Goal: Find specific page/section: Find specific page/section

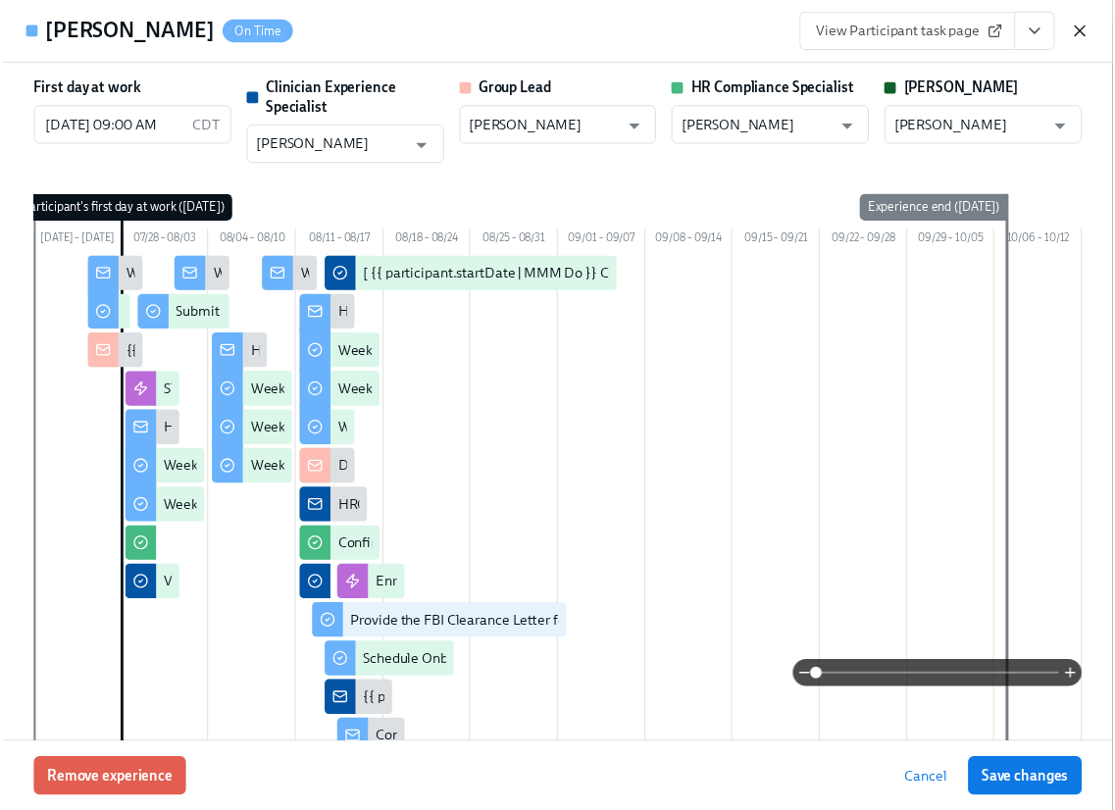
scroll to position [7, 0]
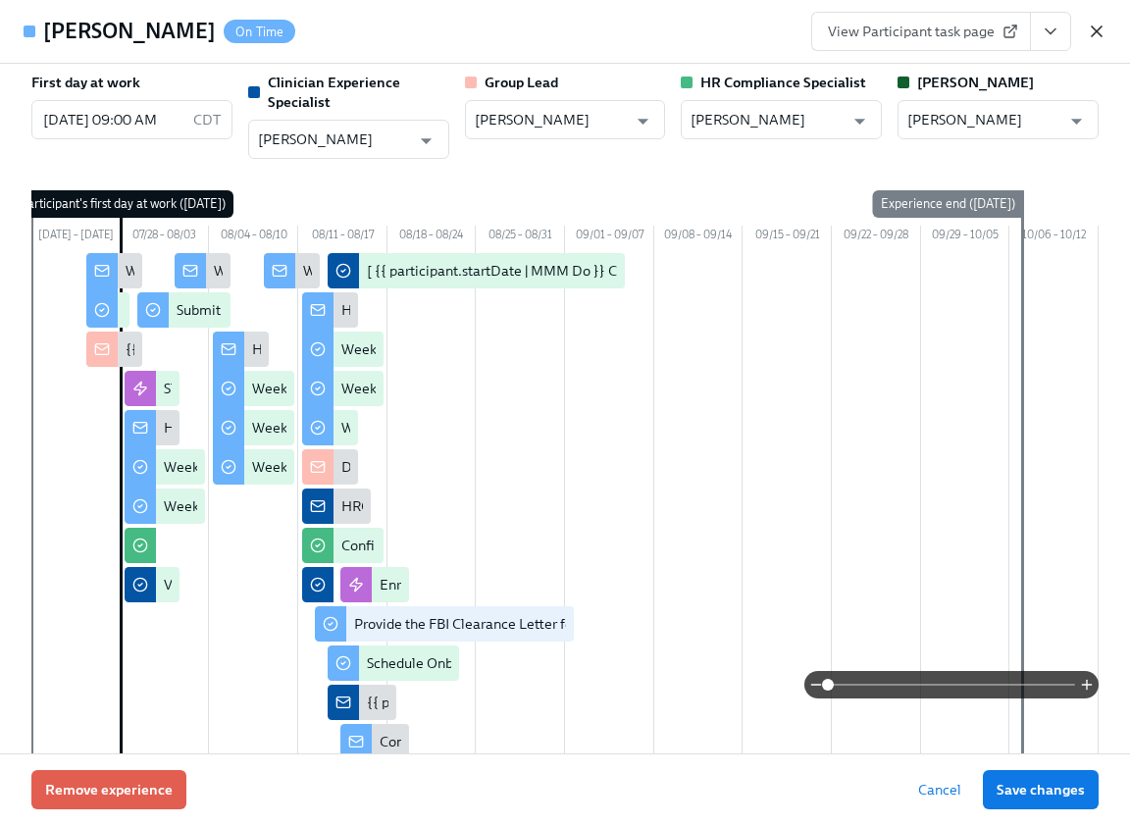
click at [1096, 26] on icon "button" at bounding box center [1096, 32] width 20 height 20
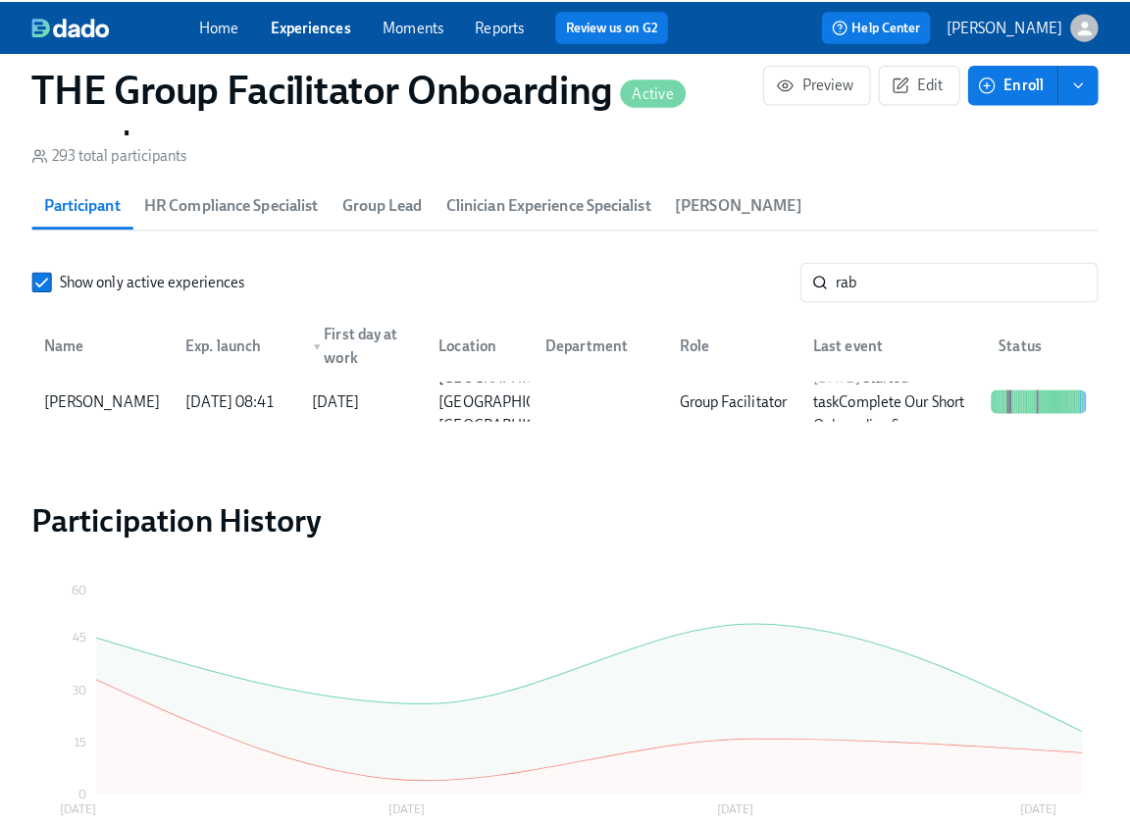
scroll to position [0, 30522]
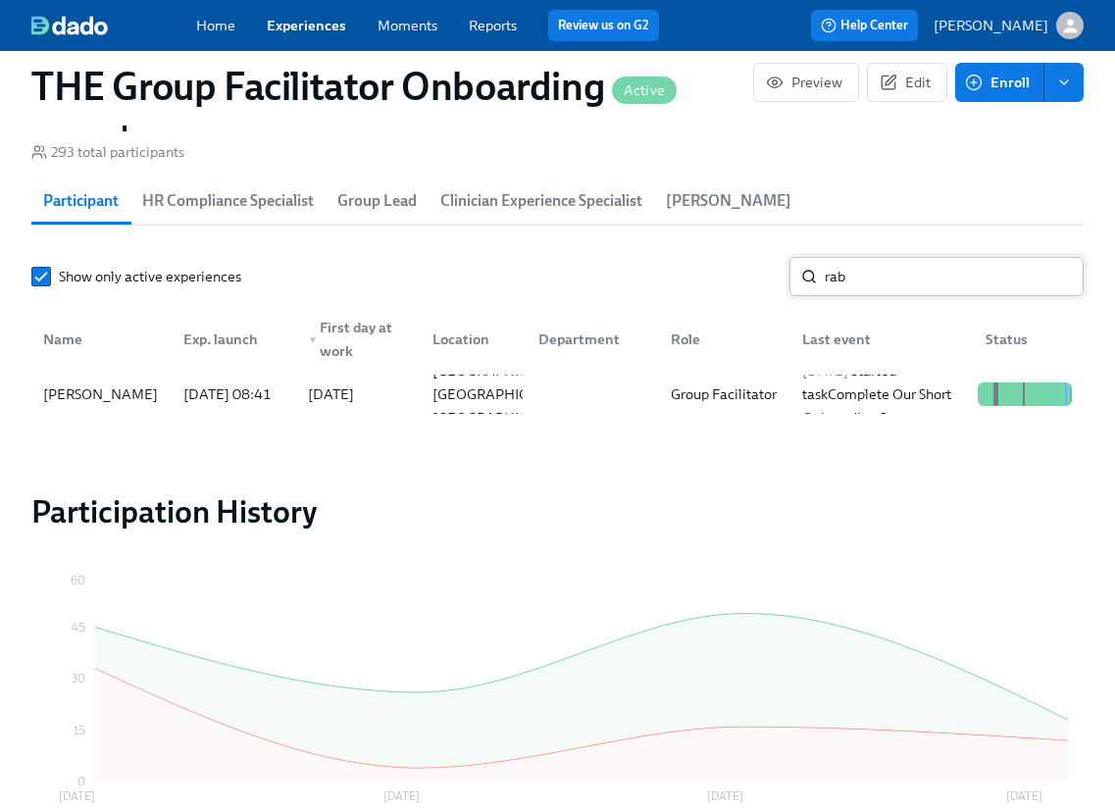
click at [841, 289] on input "rab" at bounding box center [954, 276] width 259 height 39
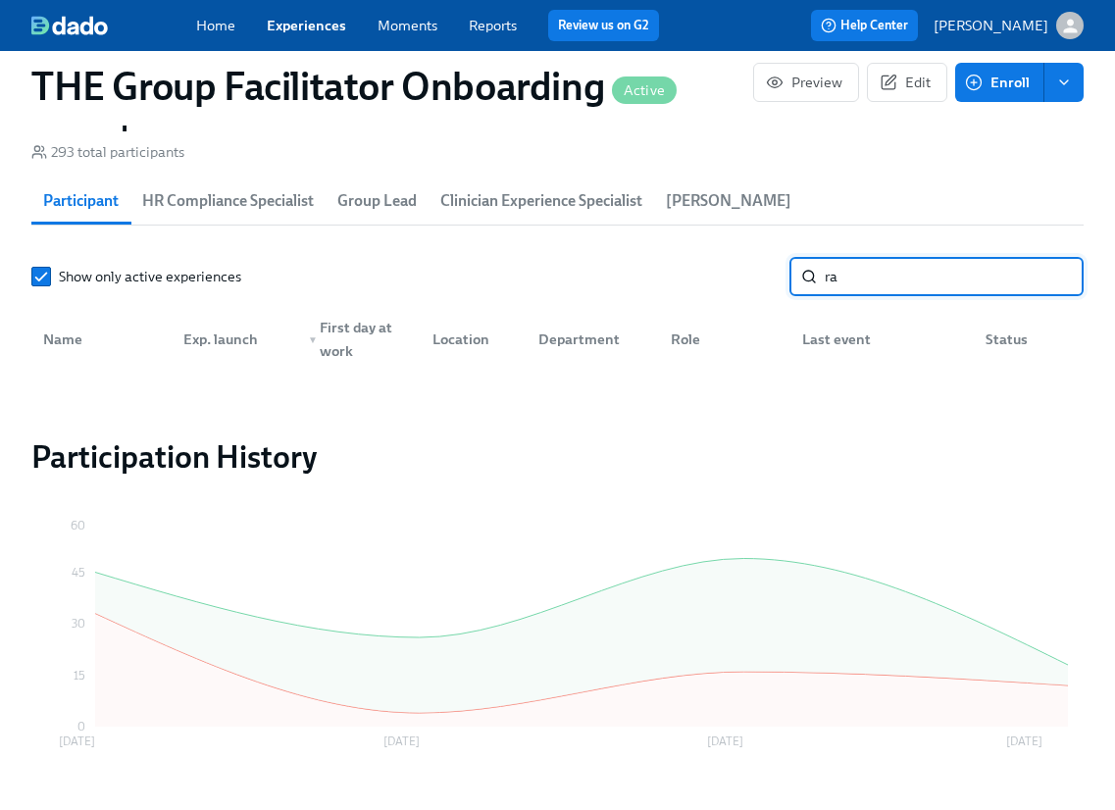
type input "r"
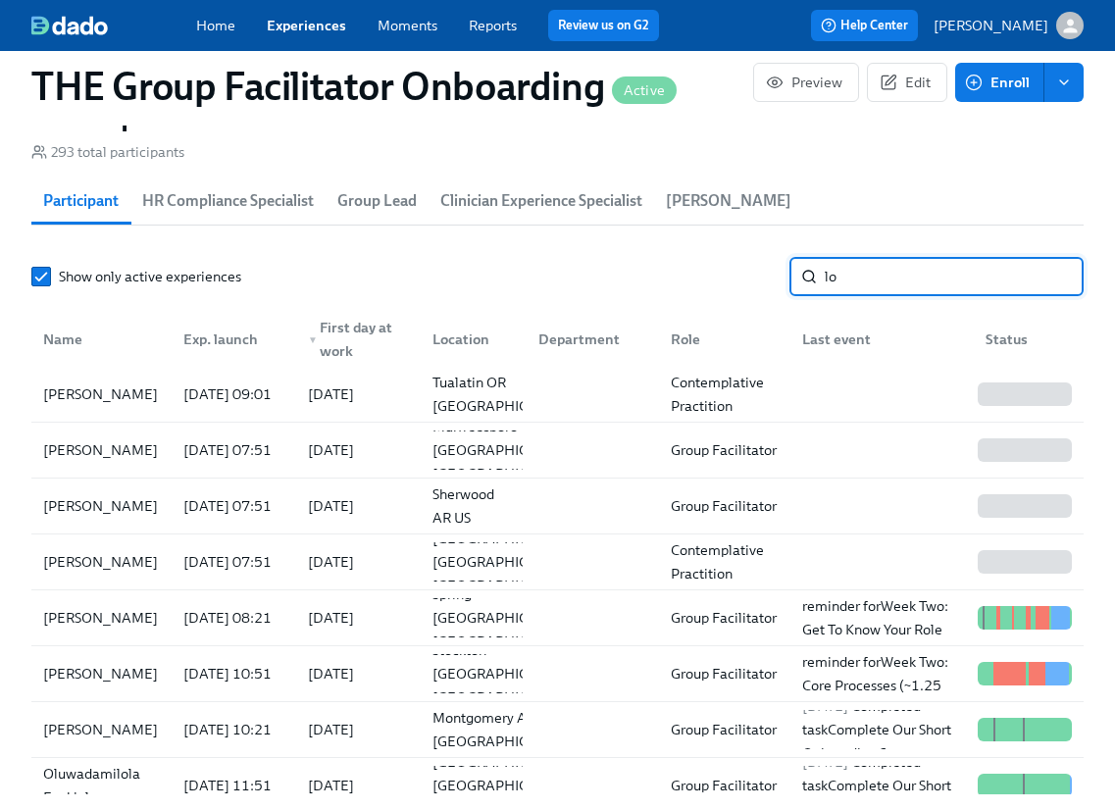
type input "l"
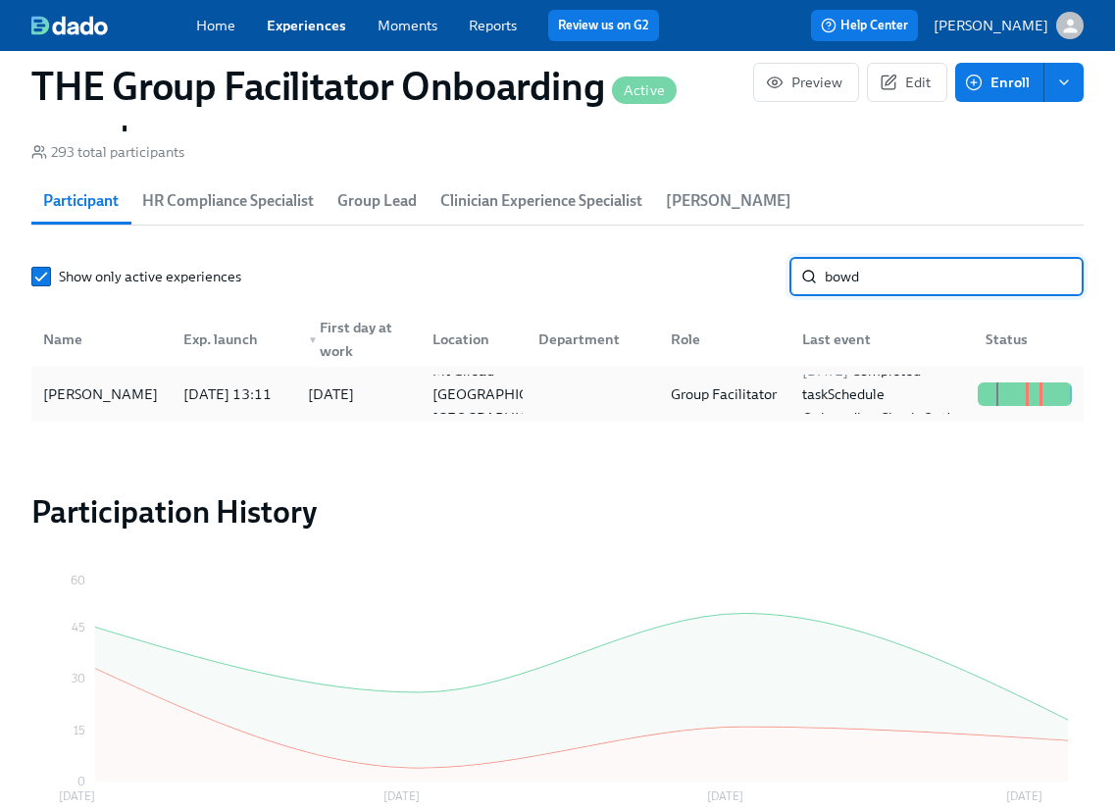
type input "bowd"
click at [153, 400] on div "[PERSON_NAME]" at bounding box center [101, 394] width 132 height 39
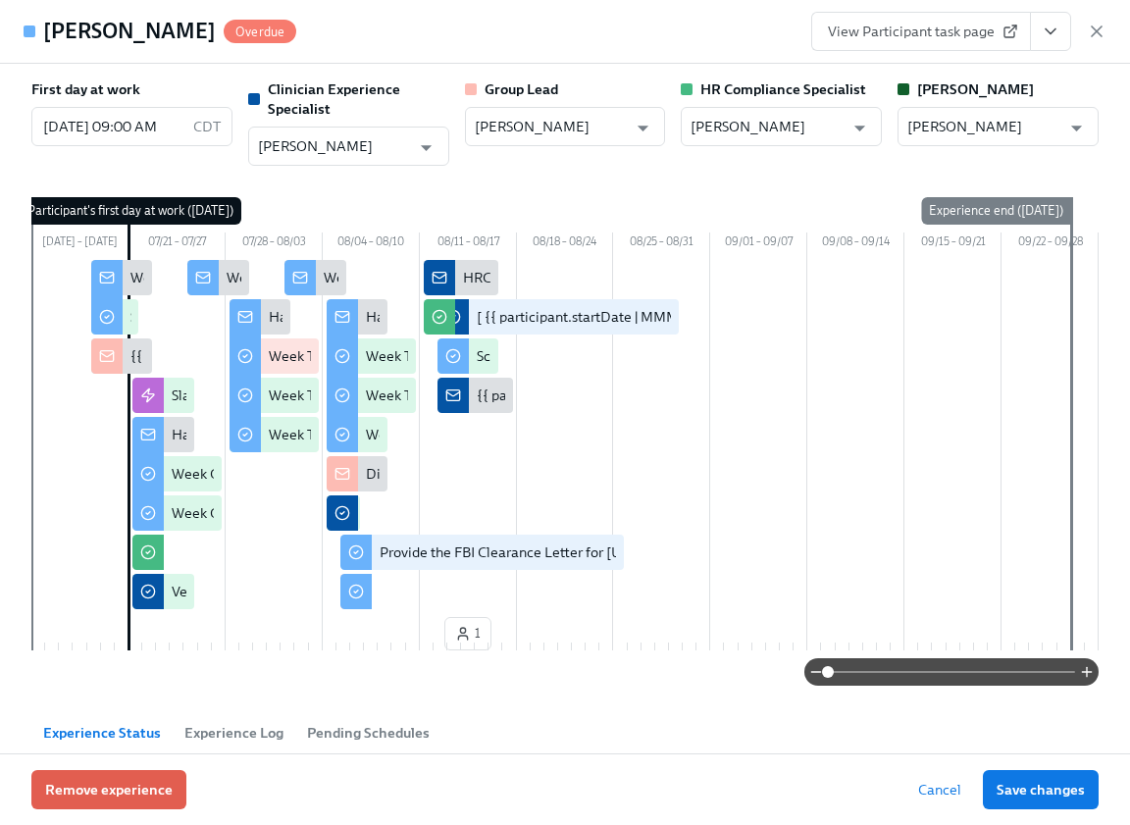
click at [1061, 32] on button "View task page" at bounding box center [1050, 31] width 41 height 39
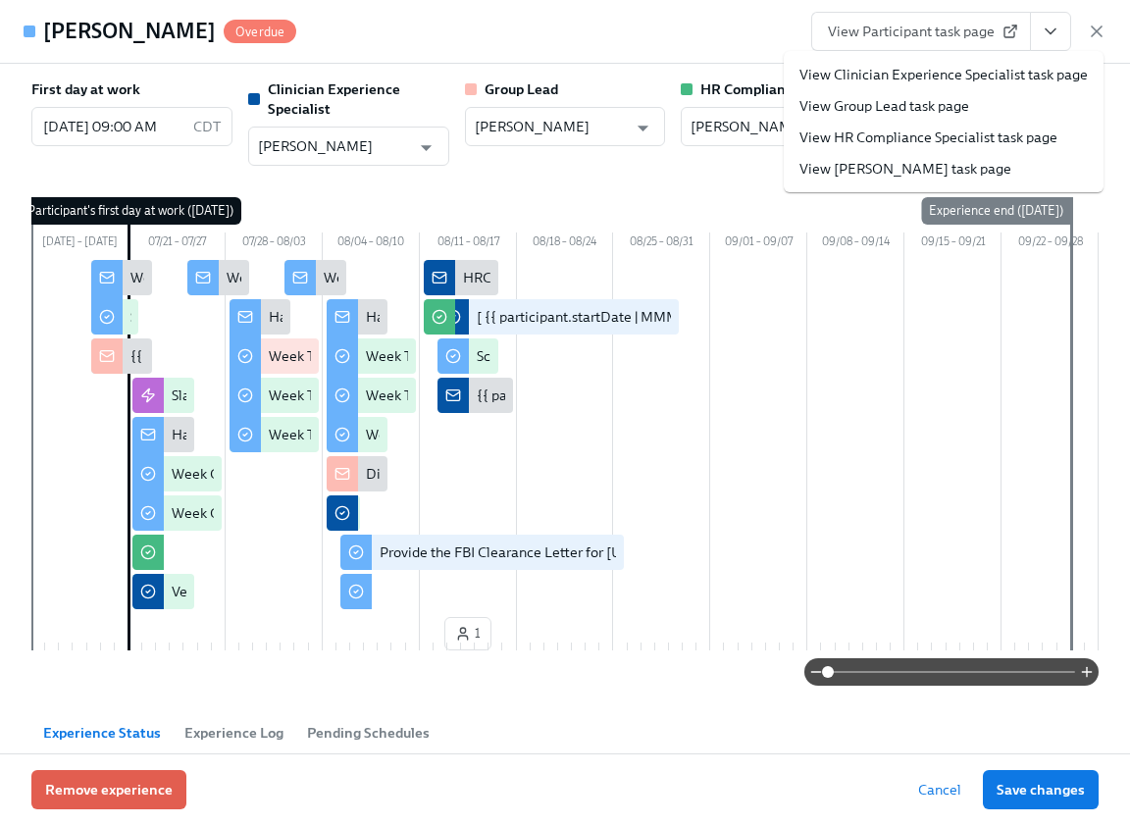
click at [1022, 78] on link "View Clinician Experience Specialist task page" at bounding box center [943, 75] width 288 height 20
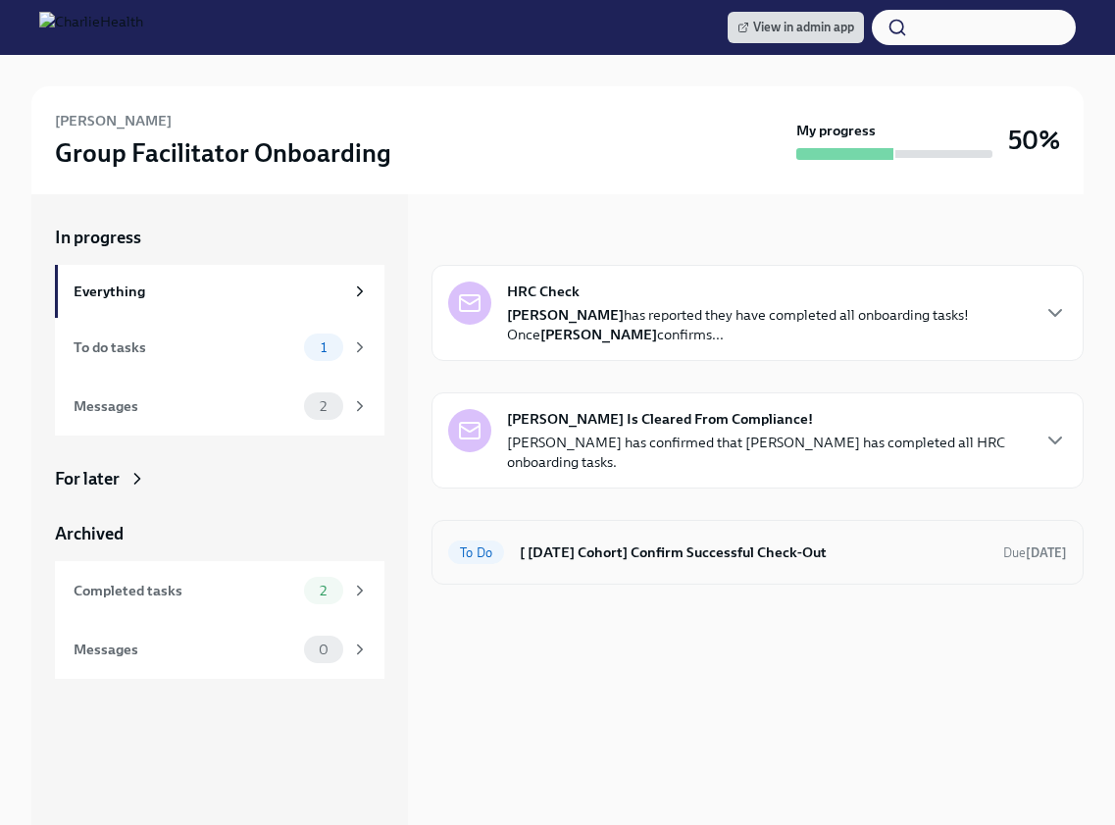
click at [572, 539] on div "To Do [ [DATE] Cohort] Confirm Successful Check-Out Due [DATE]" at bounding box center [757, 551] width 619 height 31
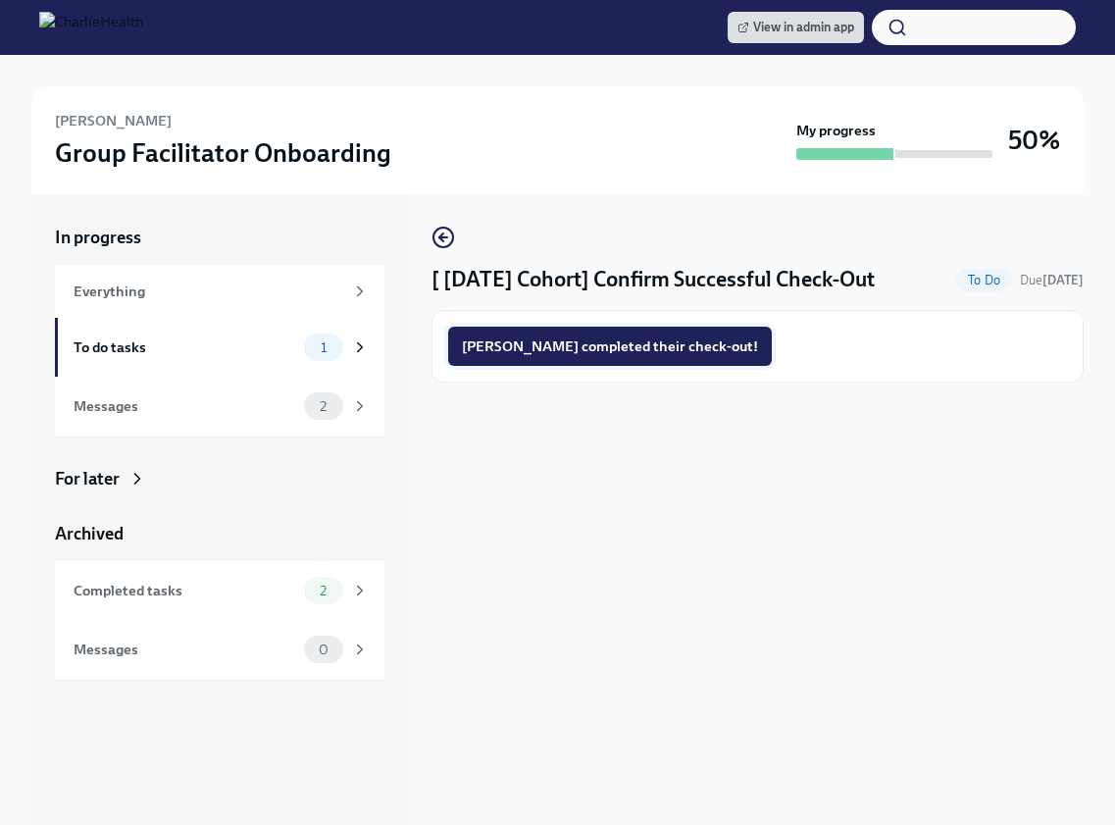
click at [576, 355] on span "[PERSON_NAME] completed their check-out!" at bounding box center [610, 346] width 296 height 20
